Goal: Task Accomplishment & Management: Use online tool/utility

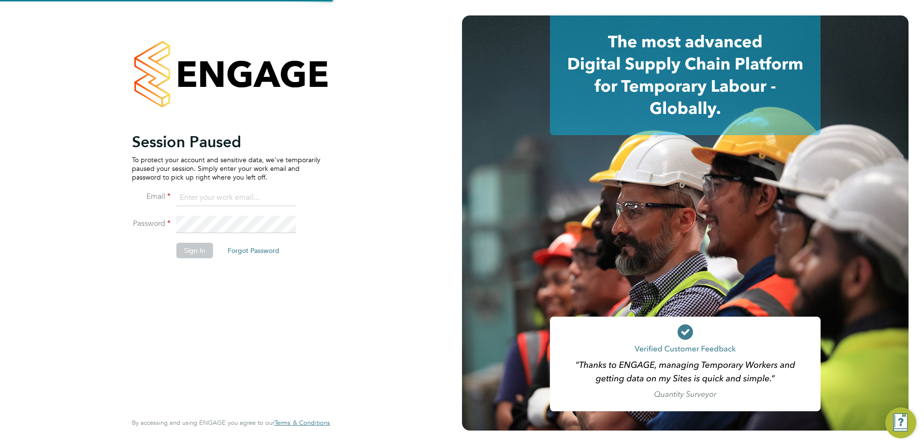
type input "[PERSON_NAME][EMAIL_ADDRESS][PERSON_NAME][DOMAIN_NAME]"
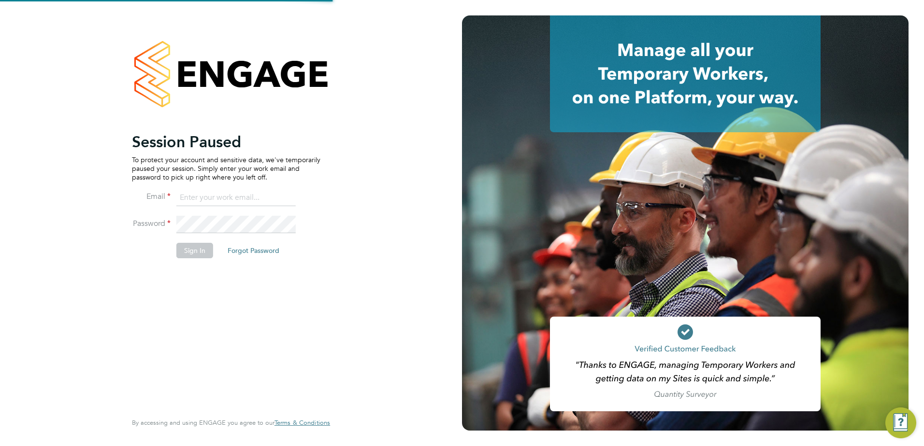
type input "[PERSON_NAME][EMAIL_ADDRESS][PERSON_NAME][DOMAIN_NAME]"
